Goal: Information Seeking & Learning: Learn about a topic

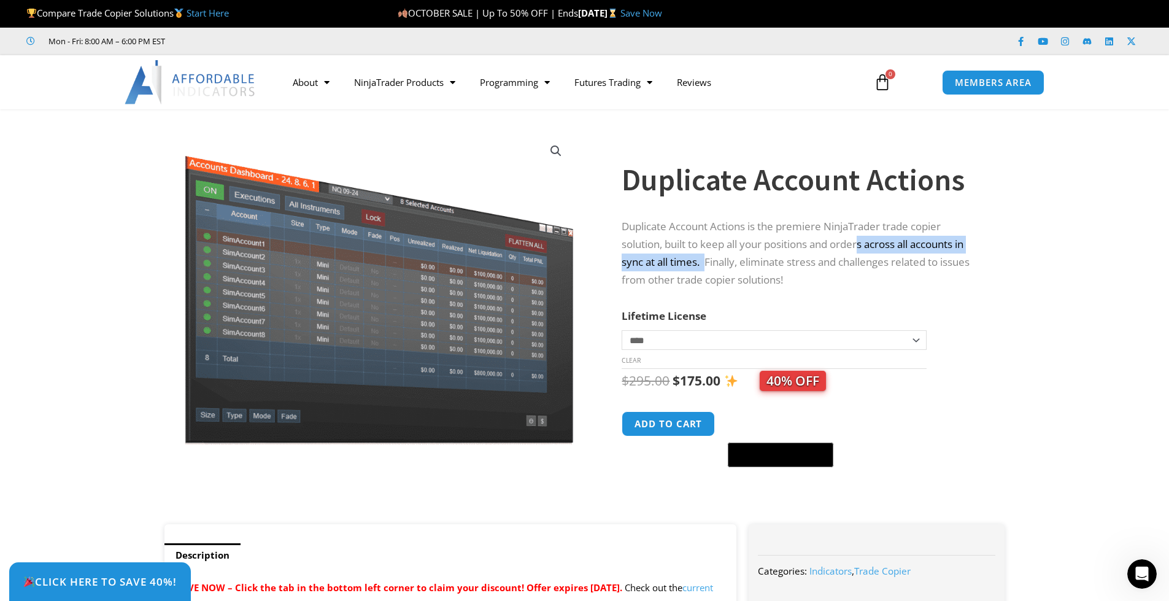
drag, startPoint x: 706, startPoint y: 261, endPoint x: 864, endPoint y: 252, distance: 158.0
click at [864, 252] on p "Duplicate Account Actions is the premiere NinjaTrader trade copier solution, bu…" at bounding box center [801, 253] width 358 height 71
click at [989, 261] on div "**********" at bounding box center [816, 323] width 389 height 403
click at [761, 263] on p "Duplicate Account Actions is the premiere NinjaTrader trade copier solution, bu…" at bounding box center [801, 253] width 358 height 71
click at [710, 251] on p "Duplicate Account Actions is the premiere NinjaTrader trade copier solution, bu…" at bounding box center [801, 253] width 358 height 71
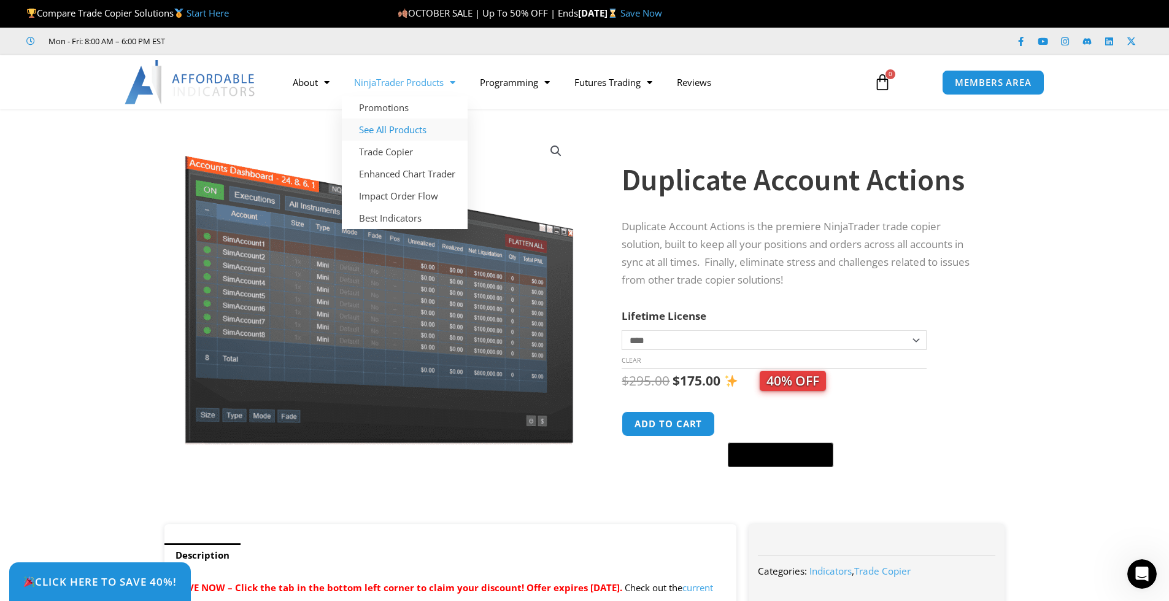
click at [417, 131] on link "See All Products" at bounding box center [405, 129] width 126 height 22
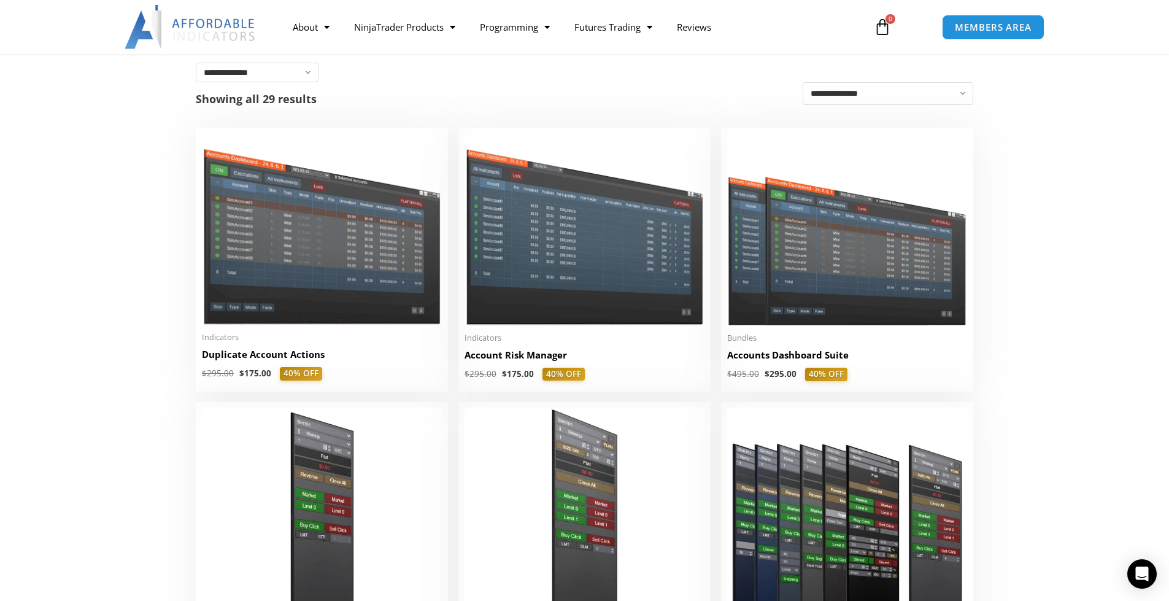
scroll to position [246, 0]
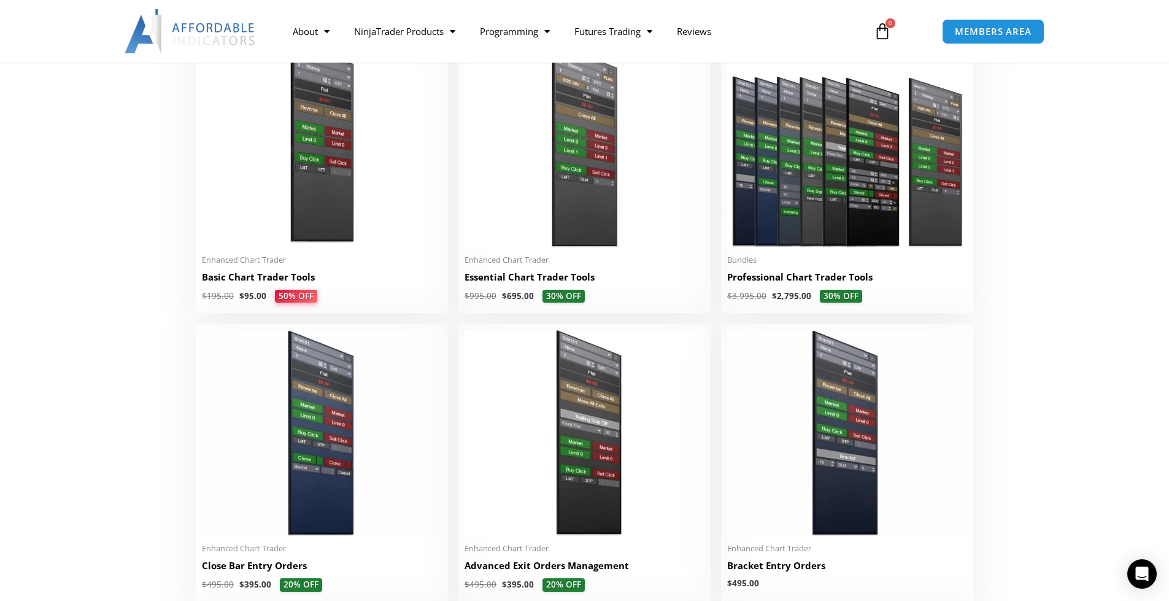
scroll to position [614, 0]
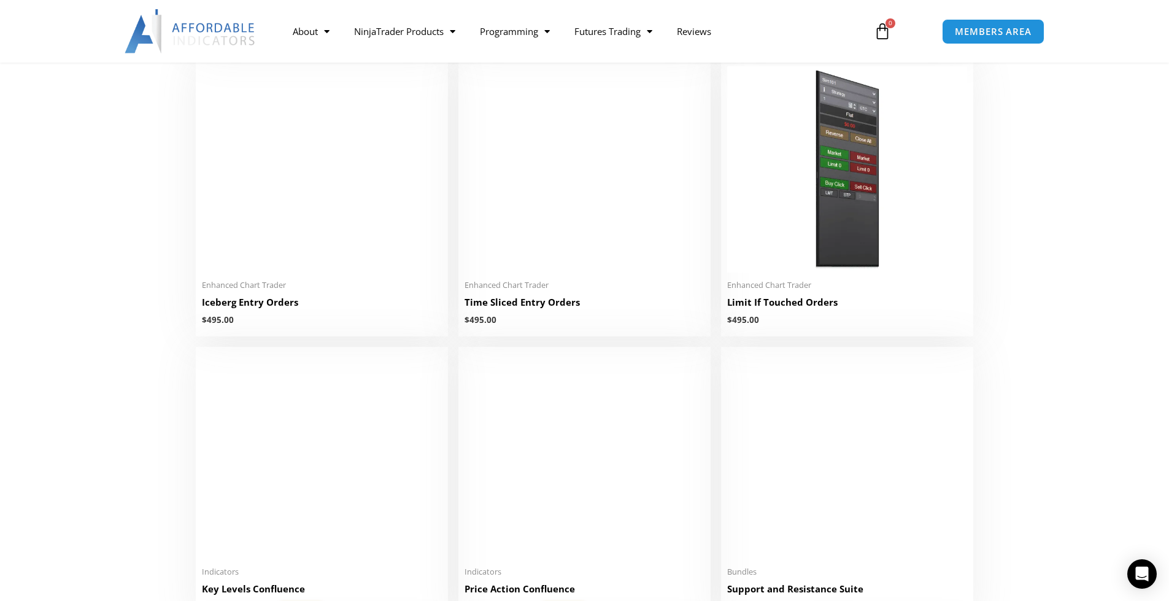
scroll to position [1780, 0]
